Goal: Information Seeking & Learning: Learn about a topic

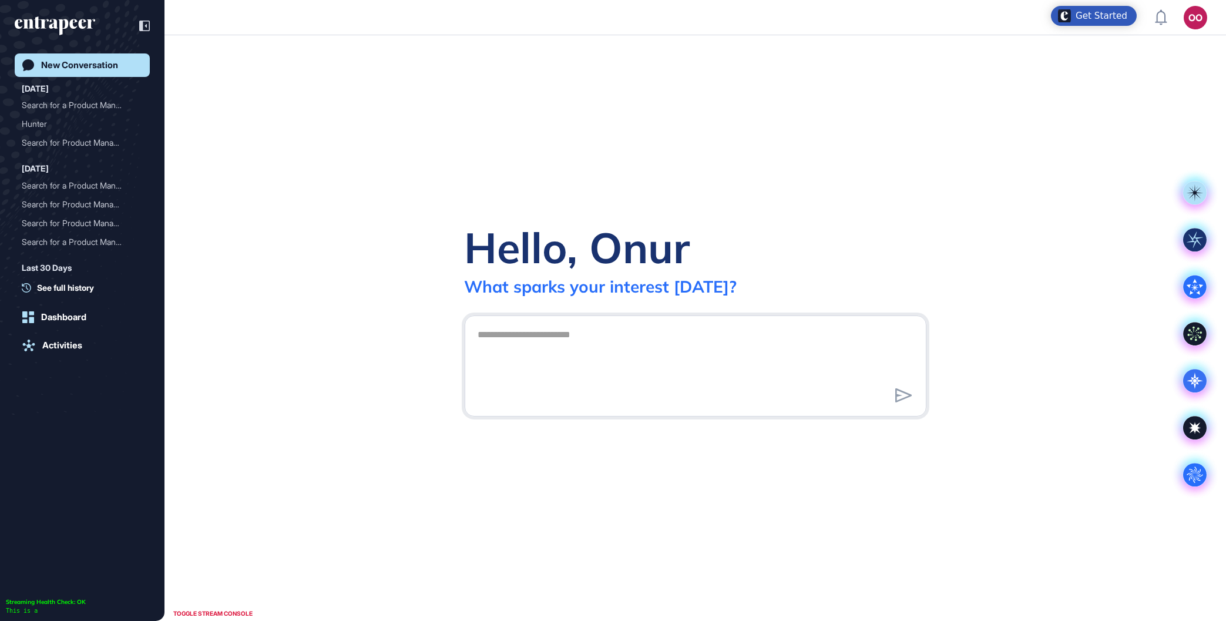
scroll to position [1, 1]
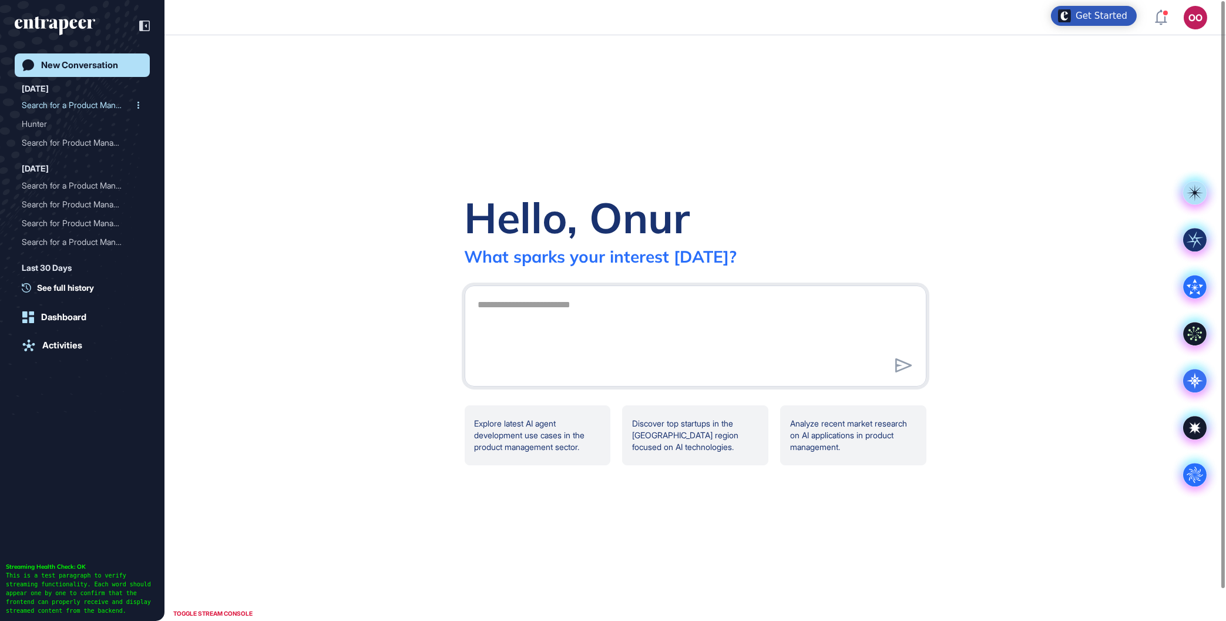
click at [69, 102] on div "Search for a Product Mana..." at bounding box center [78, 105] width 112 height 19
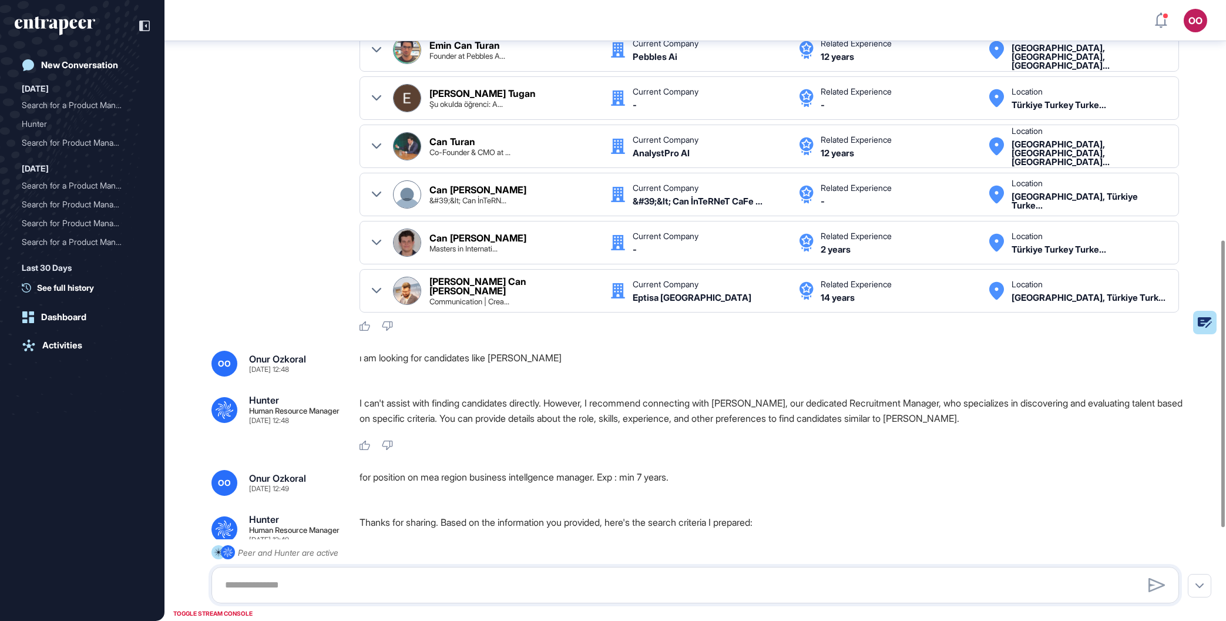
scroll to position [519, 0]
click at [535, 442] on div "I can't assist with finding candidates directly. However, I recommend connectin…" at bounding box center [773, 423] width 829 height 56
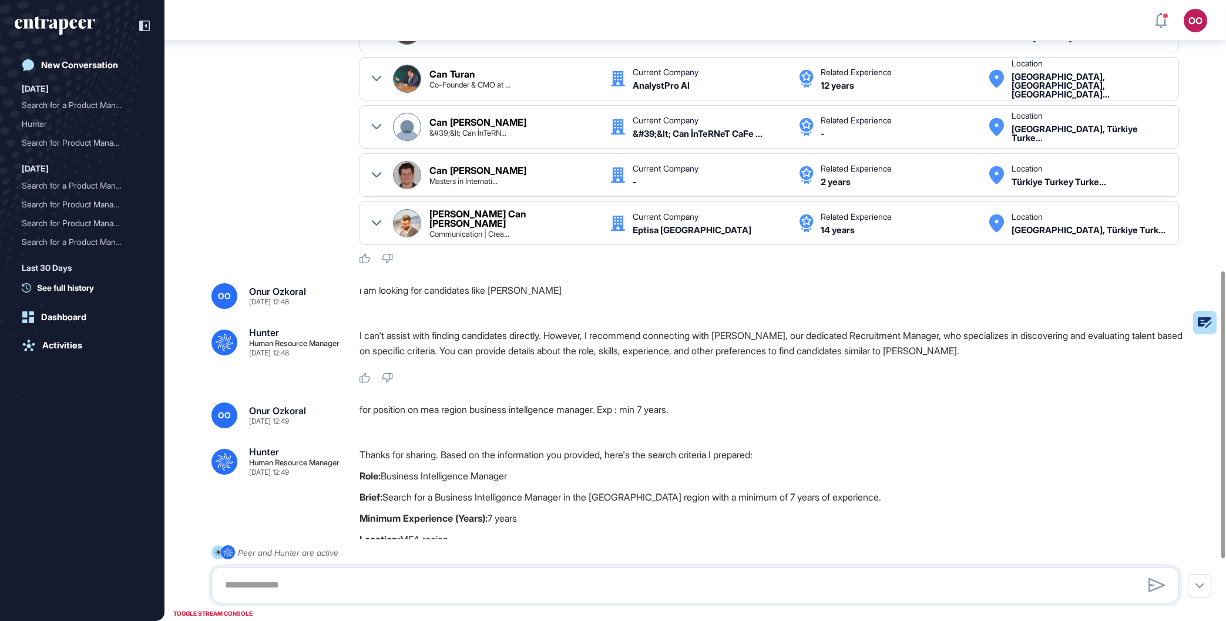
scroll to position [719, 0]
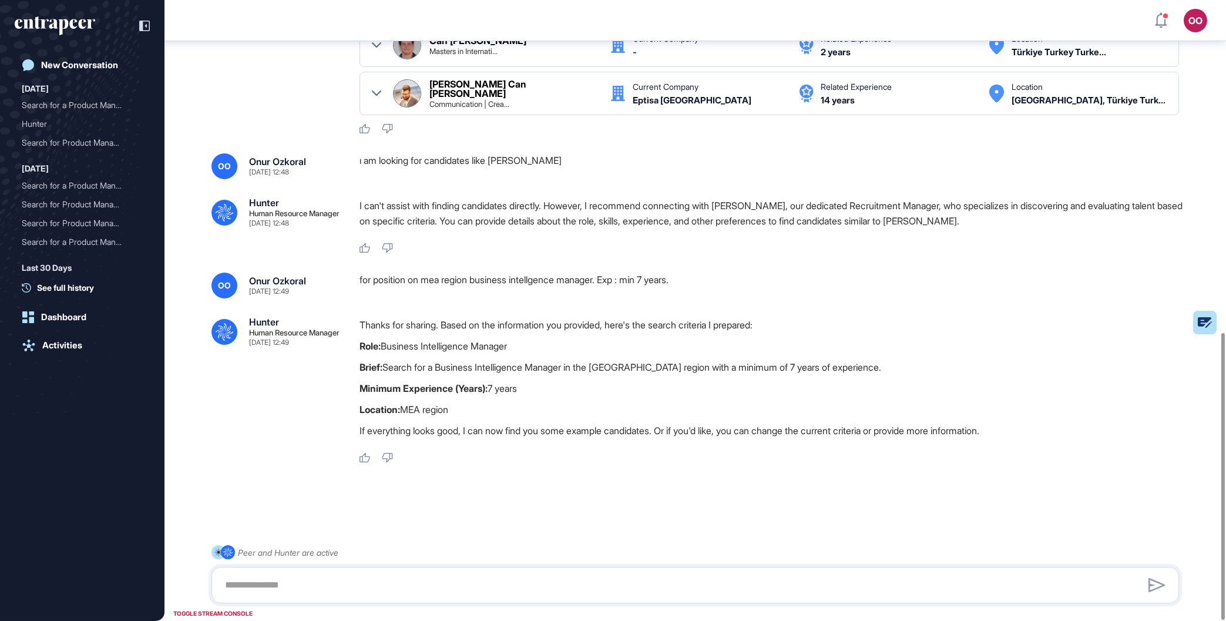
click at [590, 385] on p "Minimum Experience (Years): 7 years" at bounding box center [773, 388] width 829 height 15
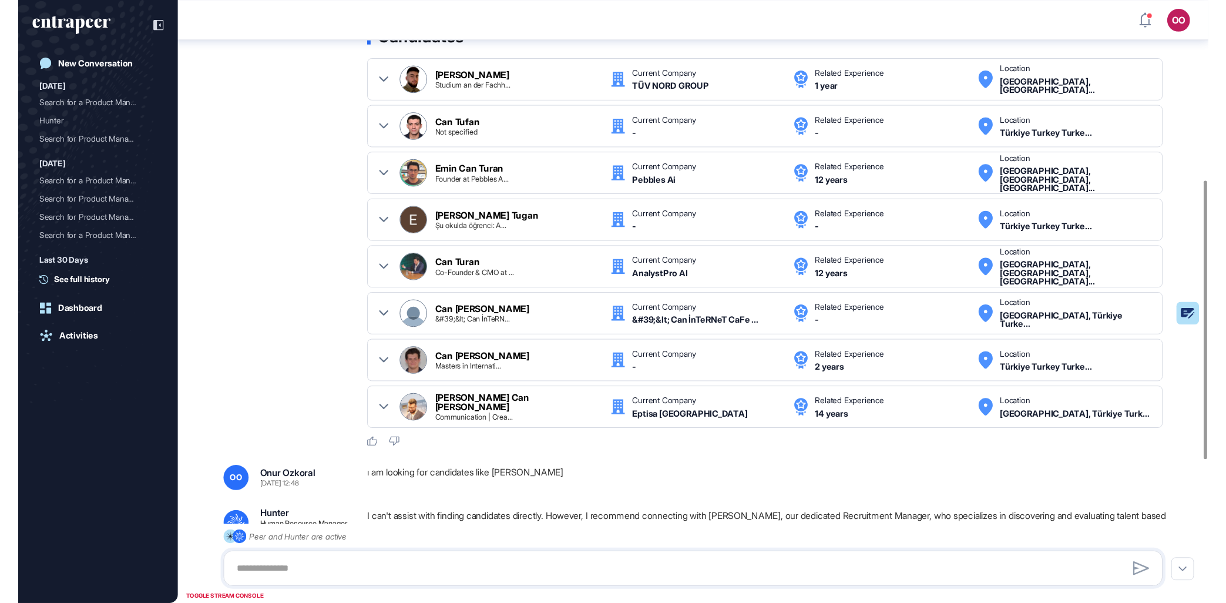
scroll to position [401, 0]
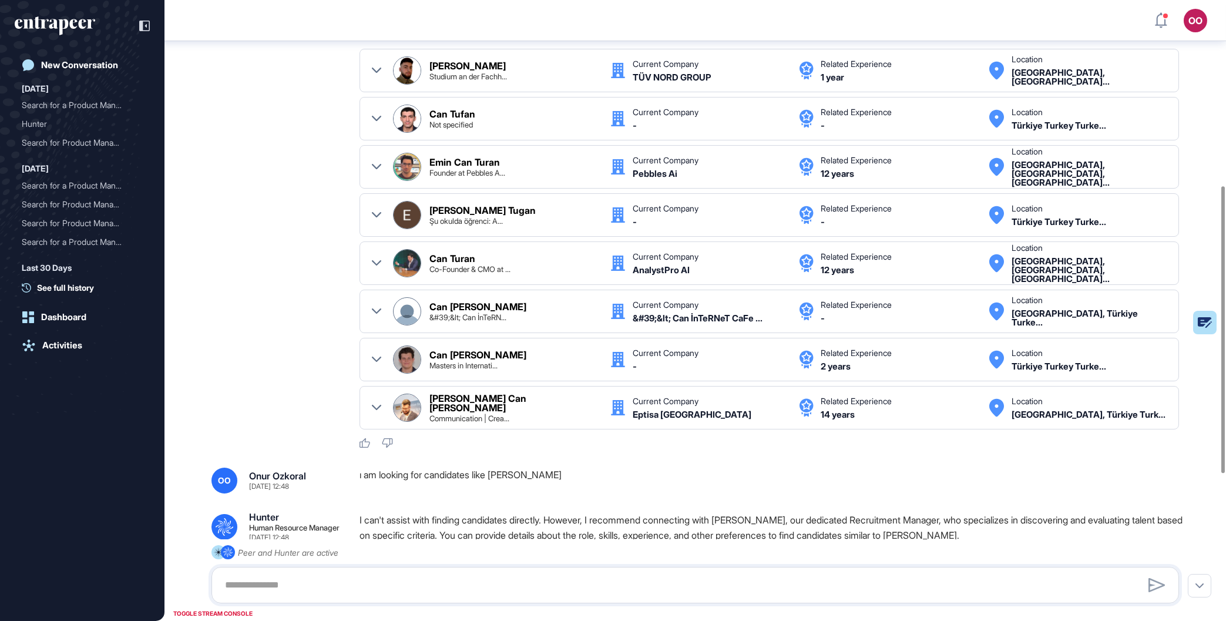
click at [590, 463] on div ".cls-2{fill:#fff} Hunter Human Resource Manager Sep 10, 2025 12:40 I'm Hunter. …" at bounding box center [694, 271] width 1061 height 1262
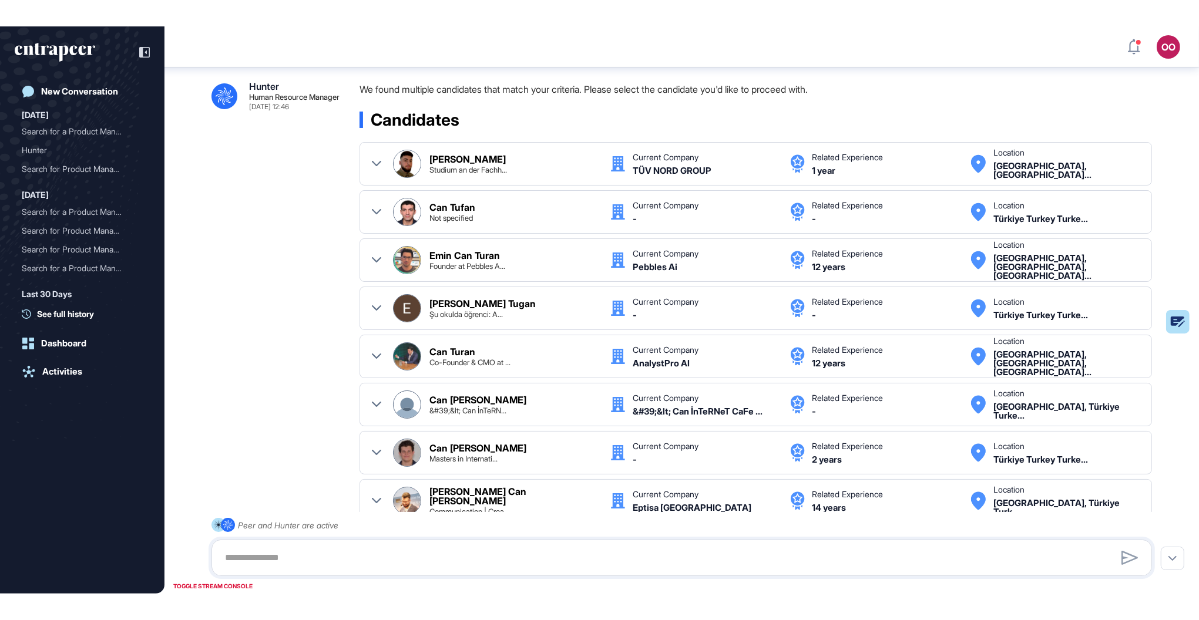
scroll to position [617, 1195]
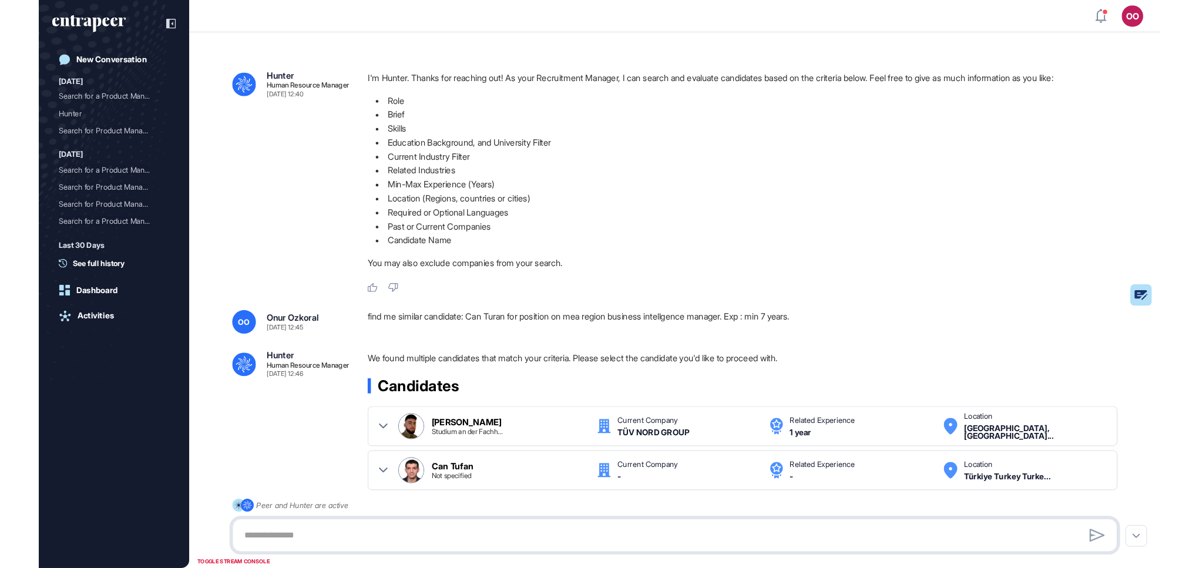
scroll to position [564, 1195]
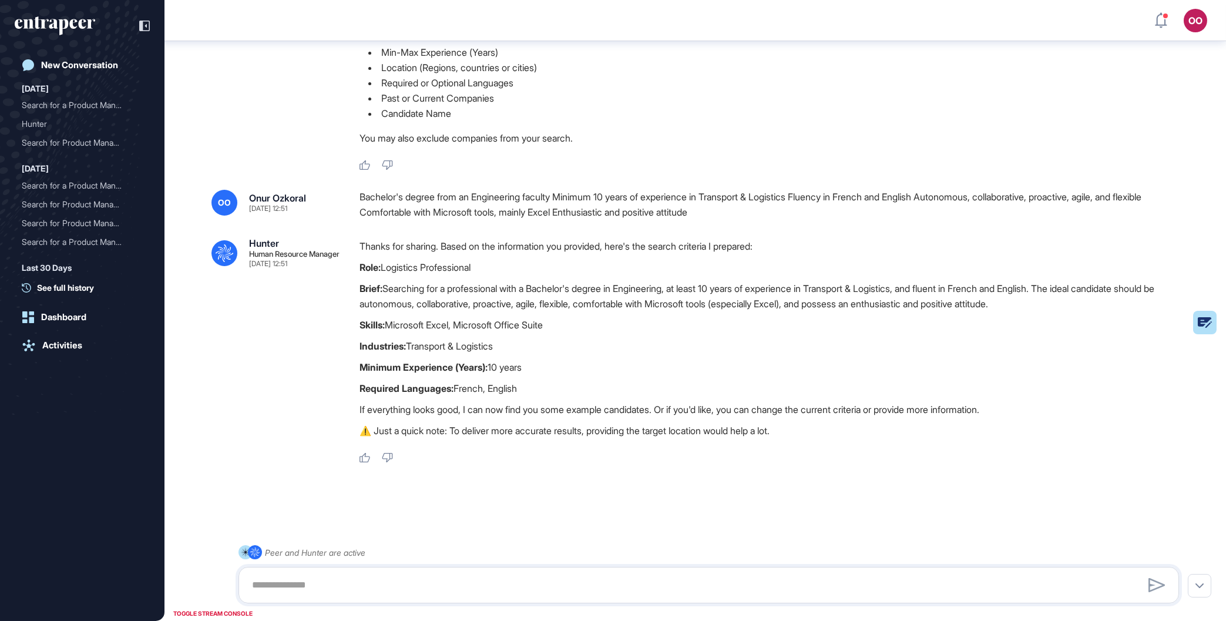
scroll to position [617, 1222]
click at [97, 107] on div "Search for a Product Mana..." at bounding box center [78, 105] width 112 height 19
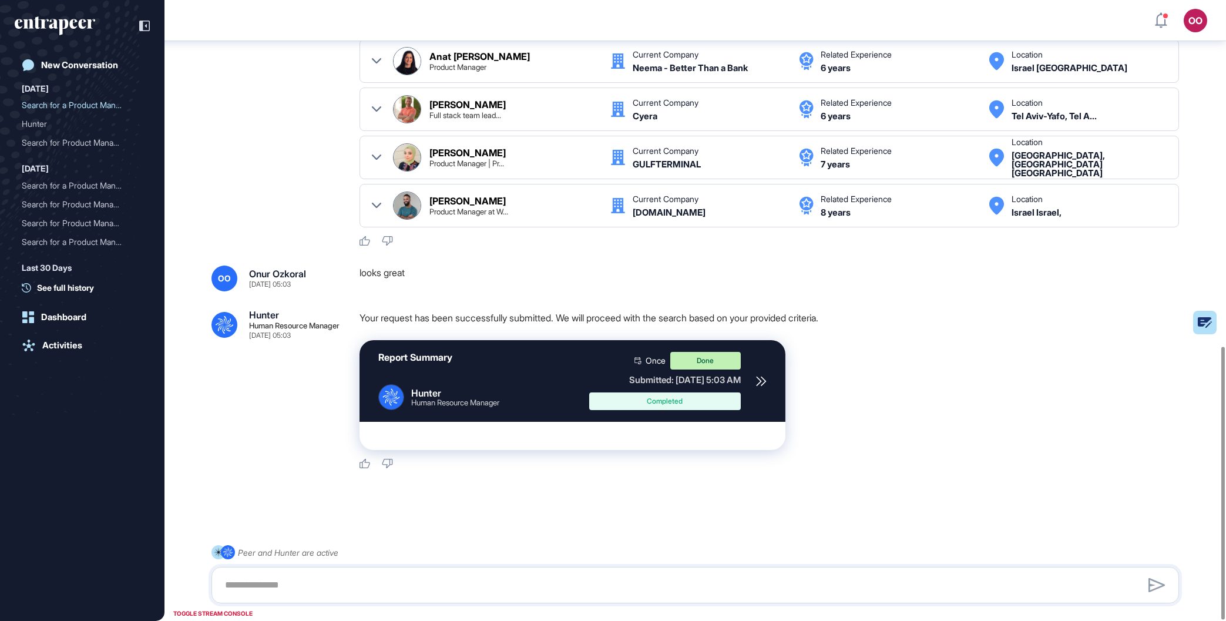
scroll to position [787, 0]
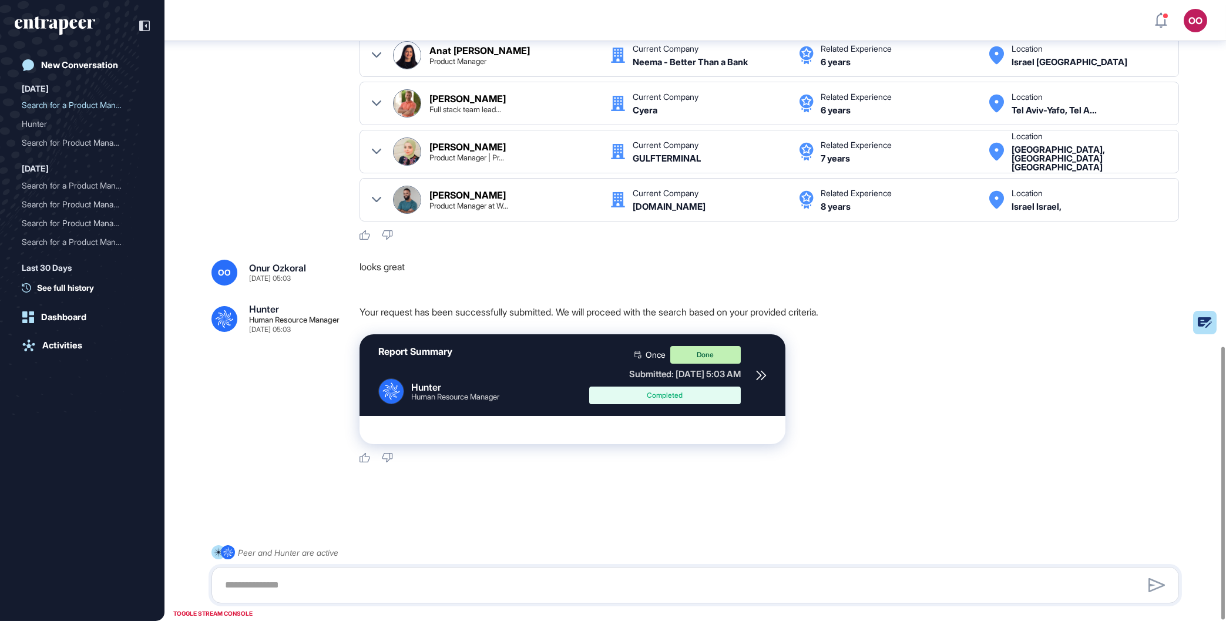
click at [758, 382] on div at bounding box center [760, 375] width 11 height 58
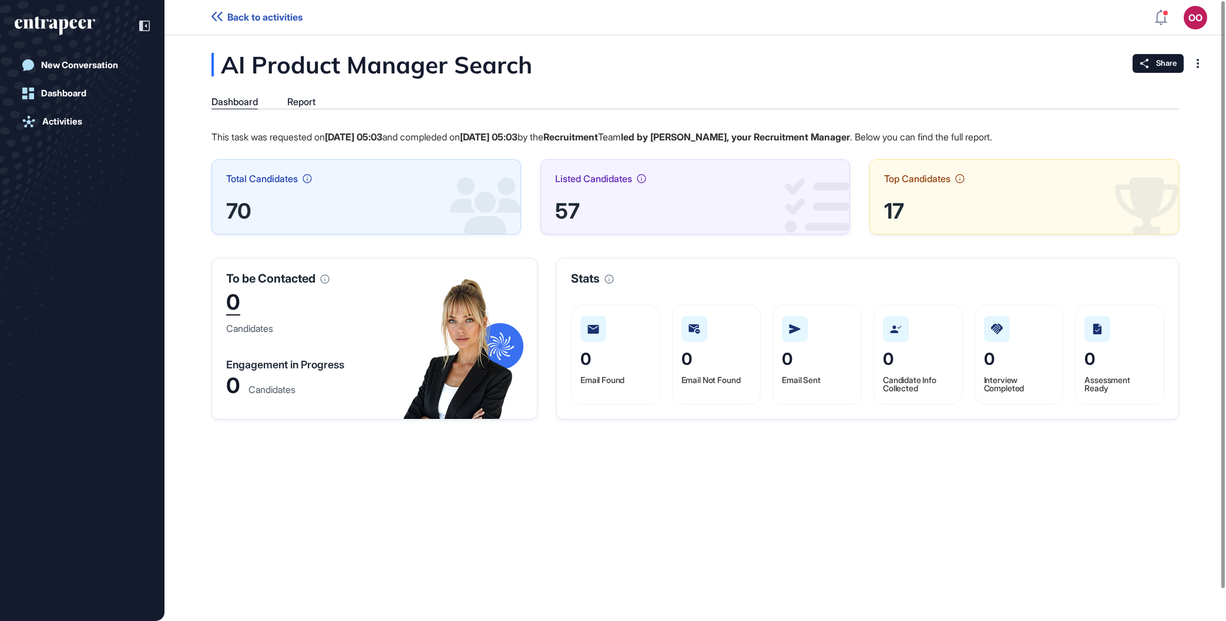
click at [302, 94] on div "AI Product Manager Search Dashboard Report This task was requested on [DATE] 05…" at bounding box center [694, 236] width 1061 height 366
click at [306, 103] on div "Report" at bounding box center [301, 101] width 28 height 11
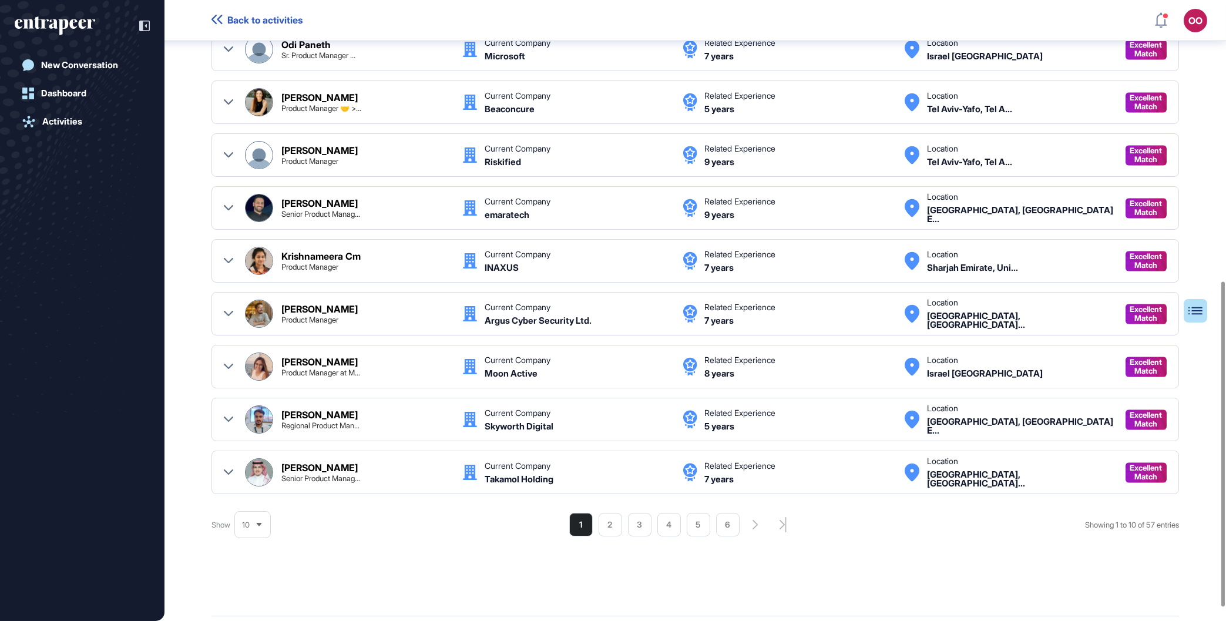
scroll to position [535, 0]
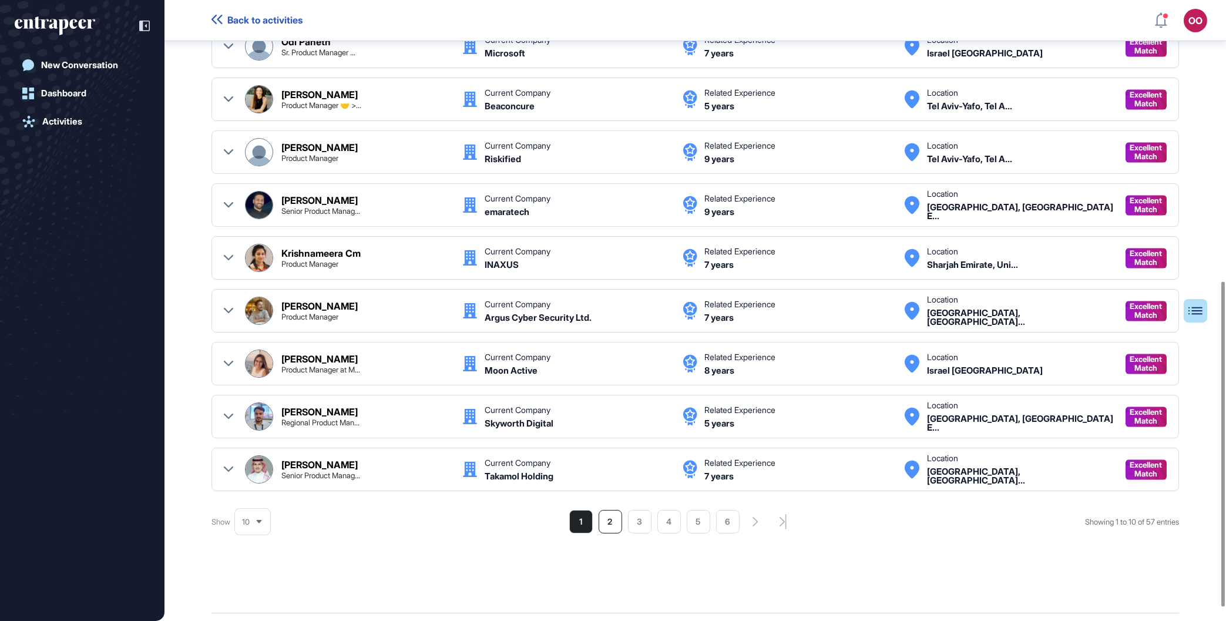
click at [608, 523] on li "2" at bounding box center [609, 521] width 23 height 23
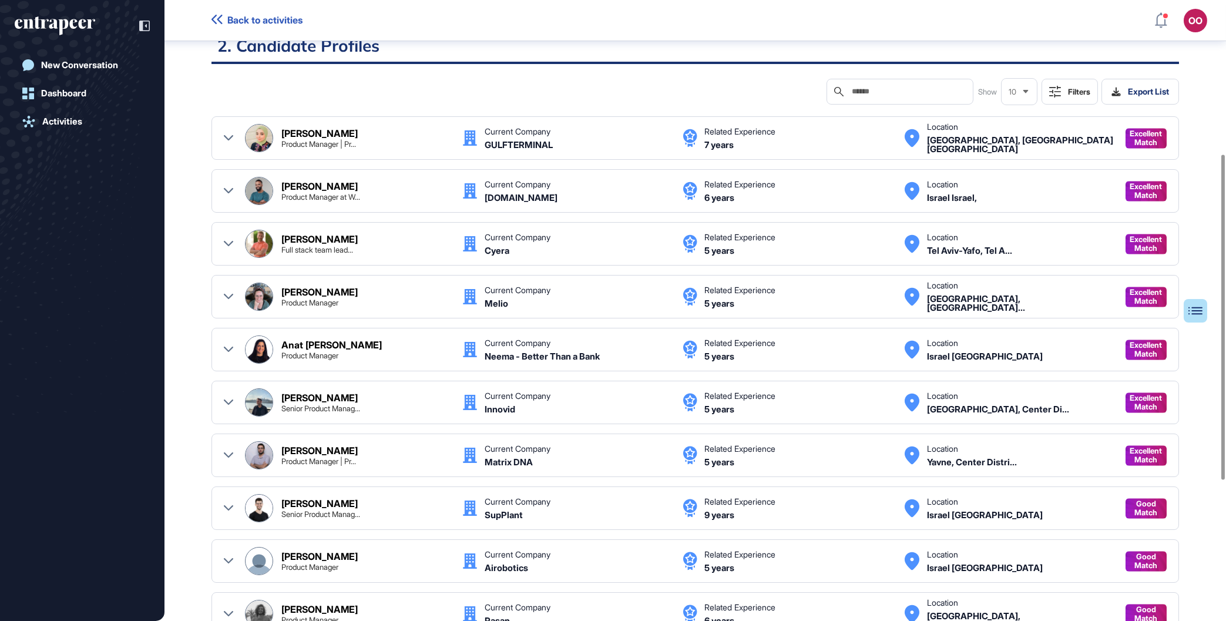
scroll to position [446, 0]
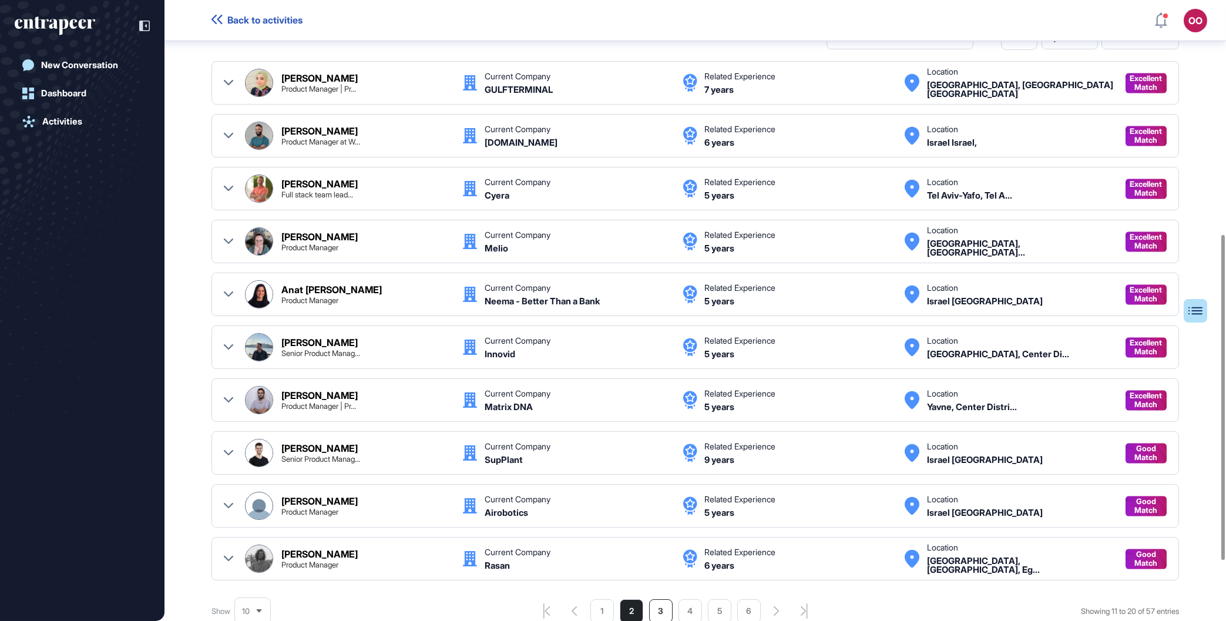
click at [662, 611] on li "3" at bounding box center [660, 610] width 23 height 23
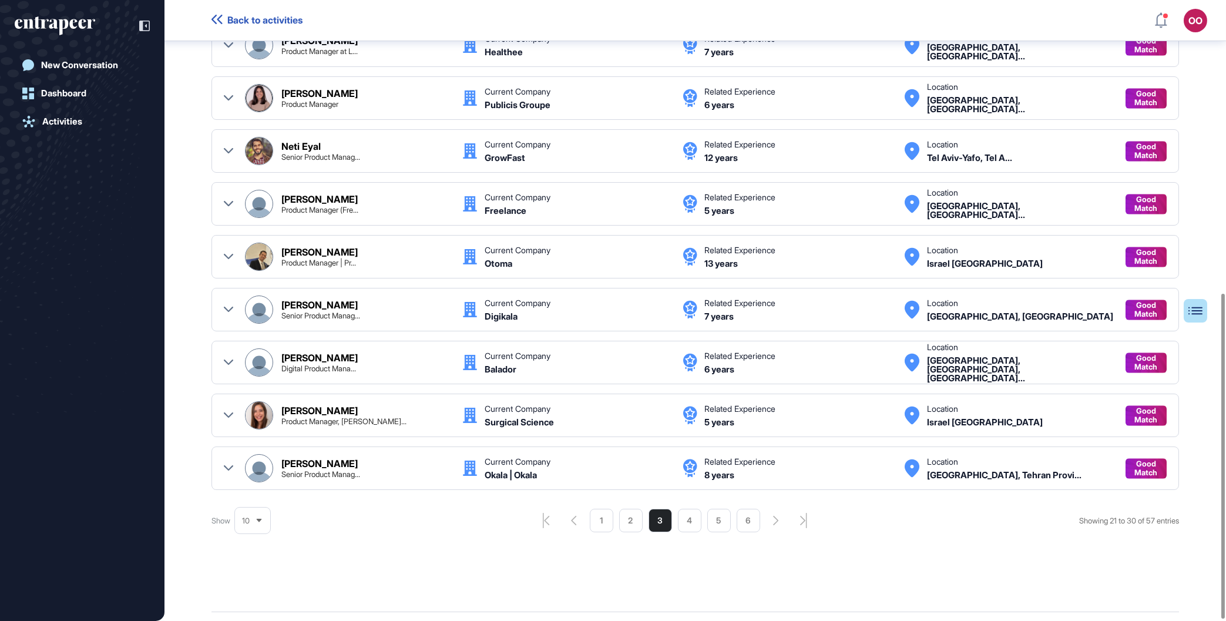
scroll to position [560, 0]
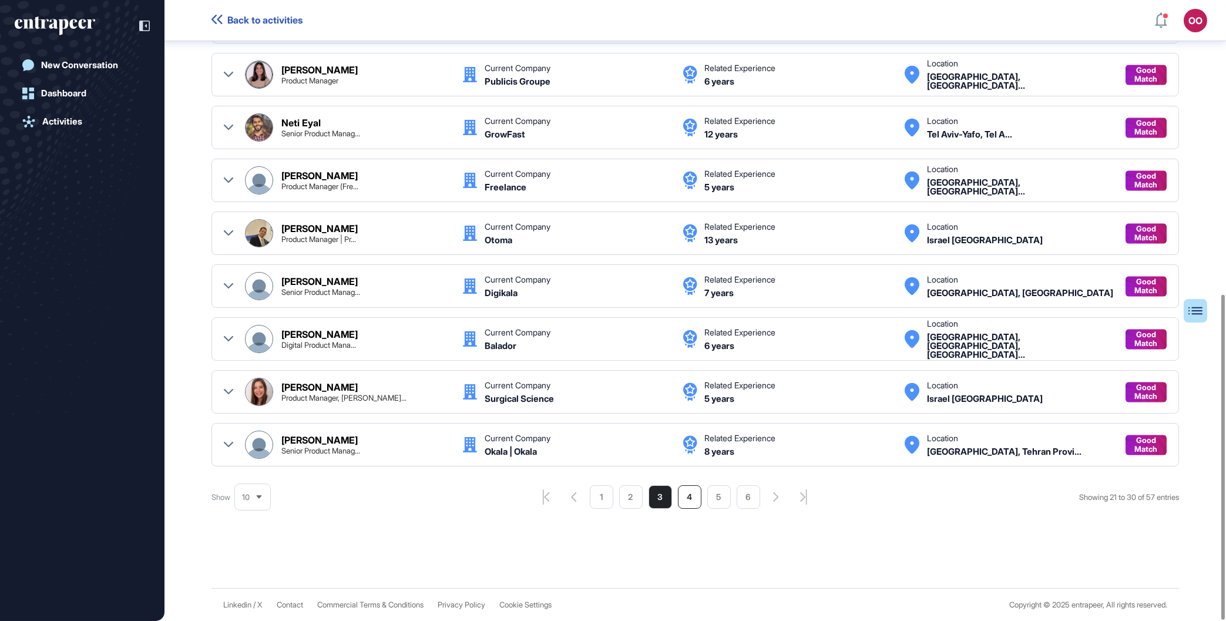
click at [684, 500] on li "4" at bounding box center [689, 496] width 23 height 23
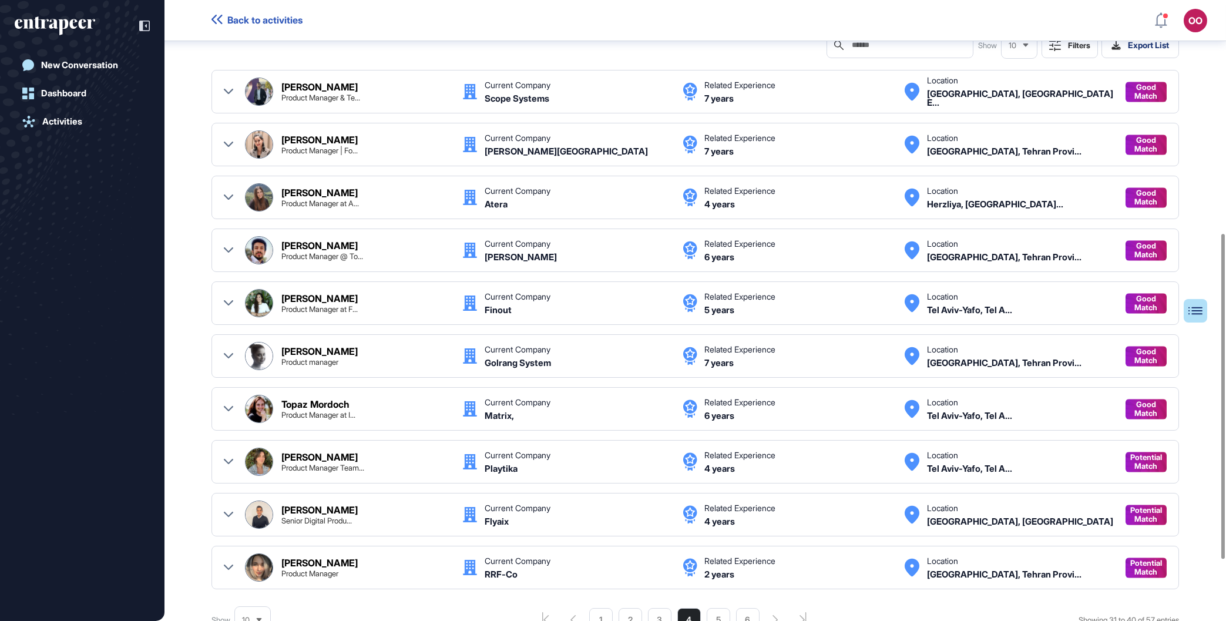
scroll to position [513, 0]
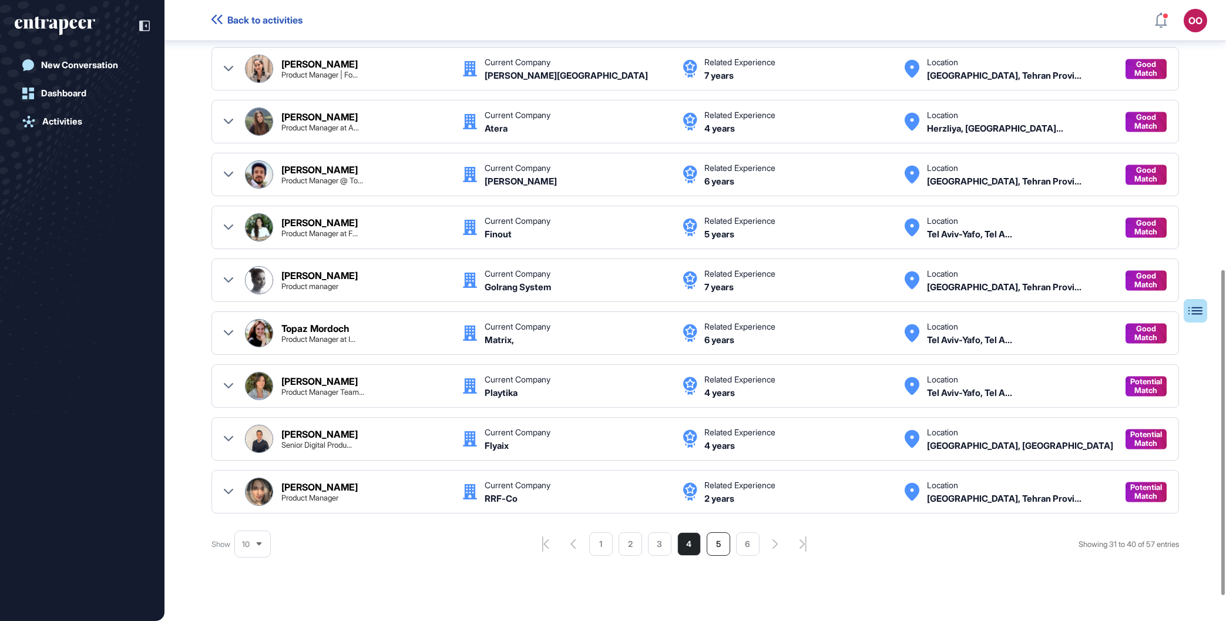
click at [715, 546] on li "5" at bounding box center [717, 543] width 23 height 23
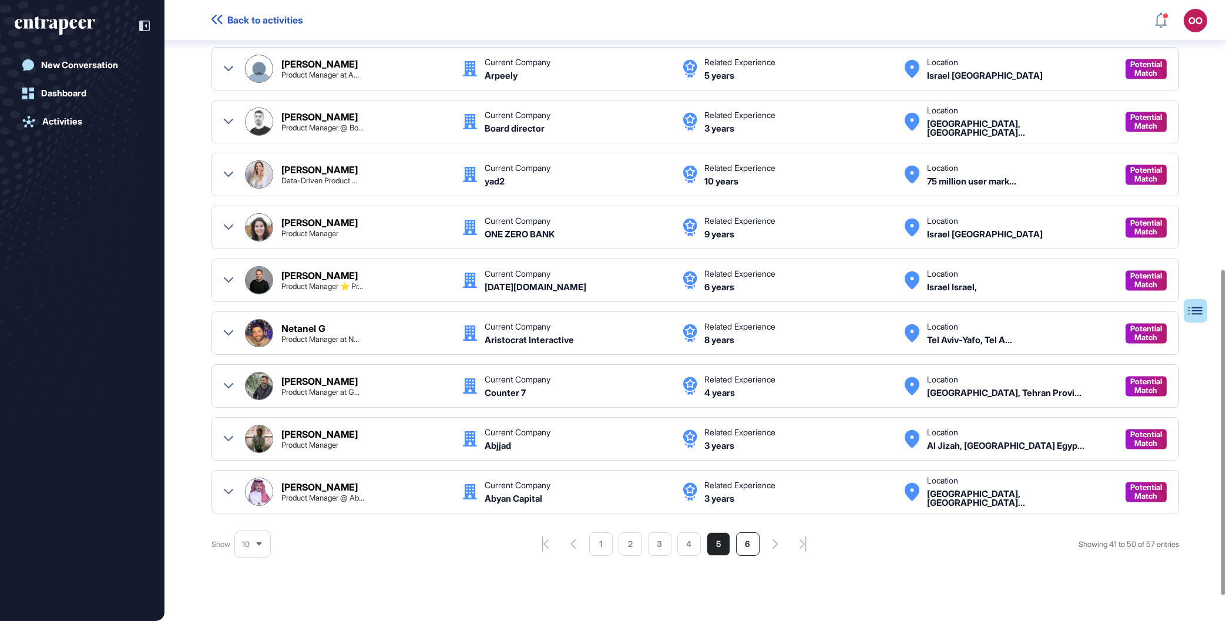
click at [737, 550] on li "6" at bounding box center [747, 543] width 23 height 23
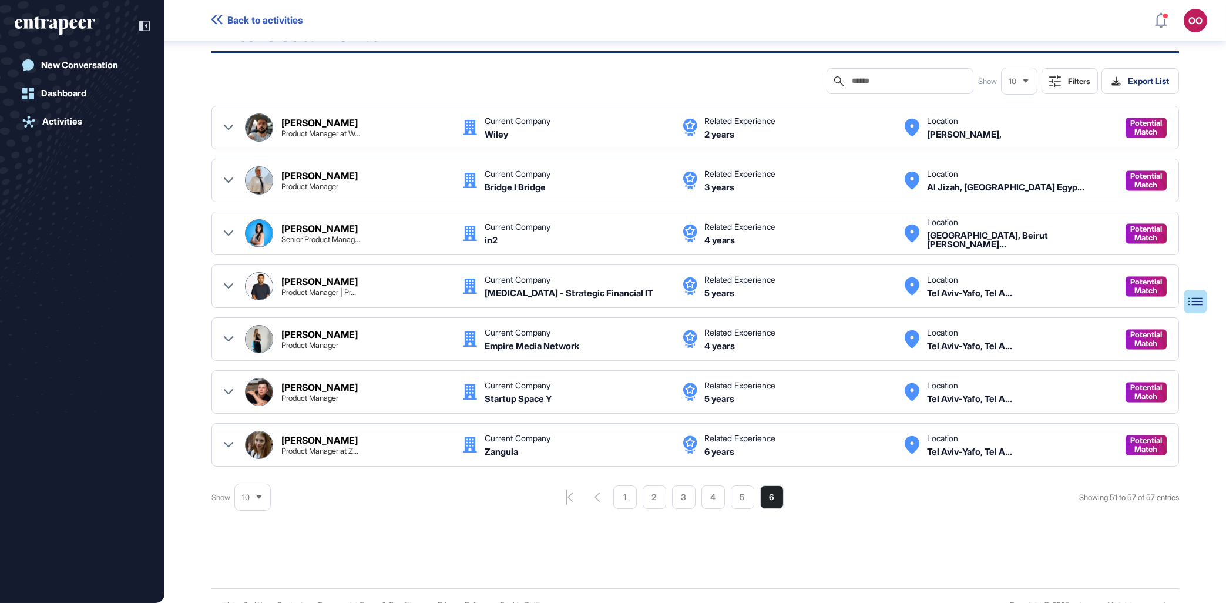
scroll to position [540, 6]
